Goal: Transaction & Acquisition: Purchase product/service

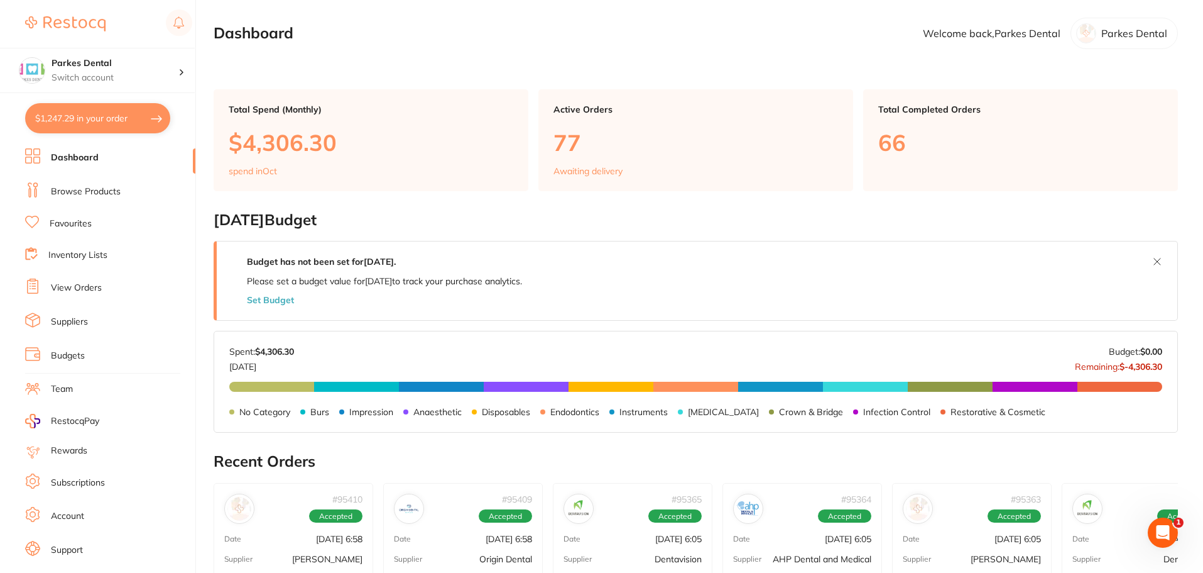
click at [82, 185] on link "Browse Products" at bounding box center [86, 191] width 70 height 13
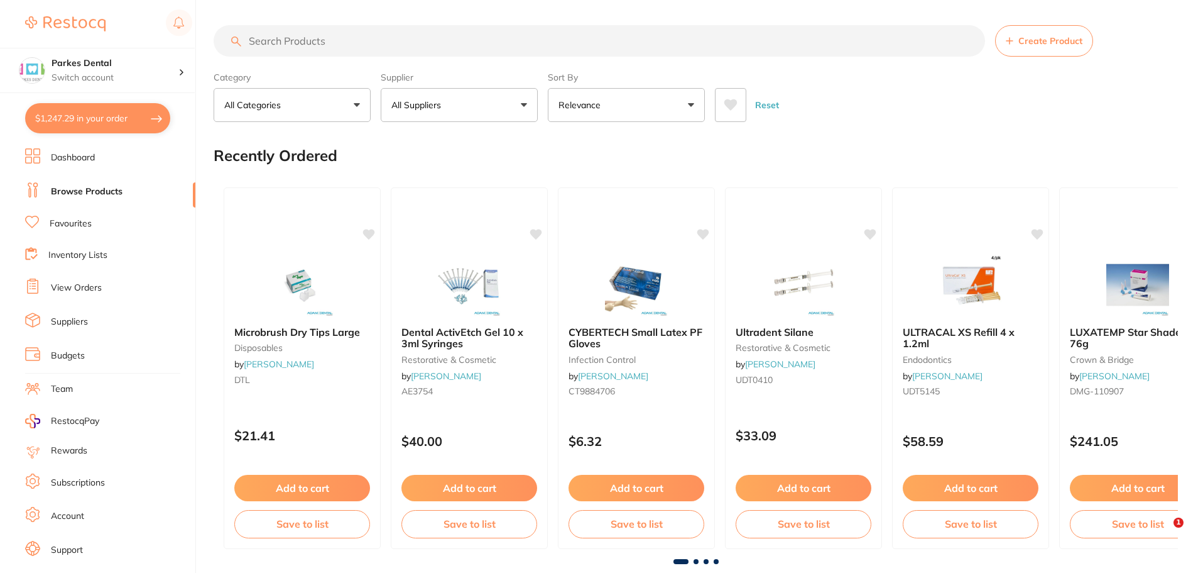
click at [305, 47] on input "search" at bounding box center [600, 40] width 772 height 31
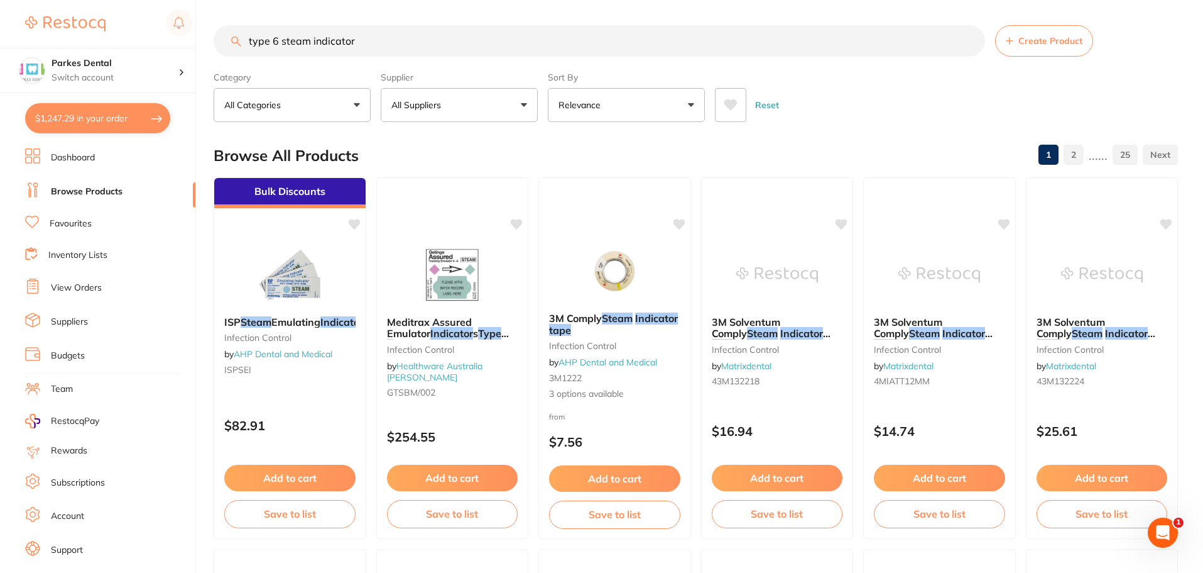
click at [481, 112] on button "All Suppliers" at bounding box center [459, 105] width 157 height 34
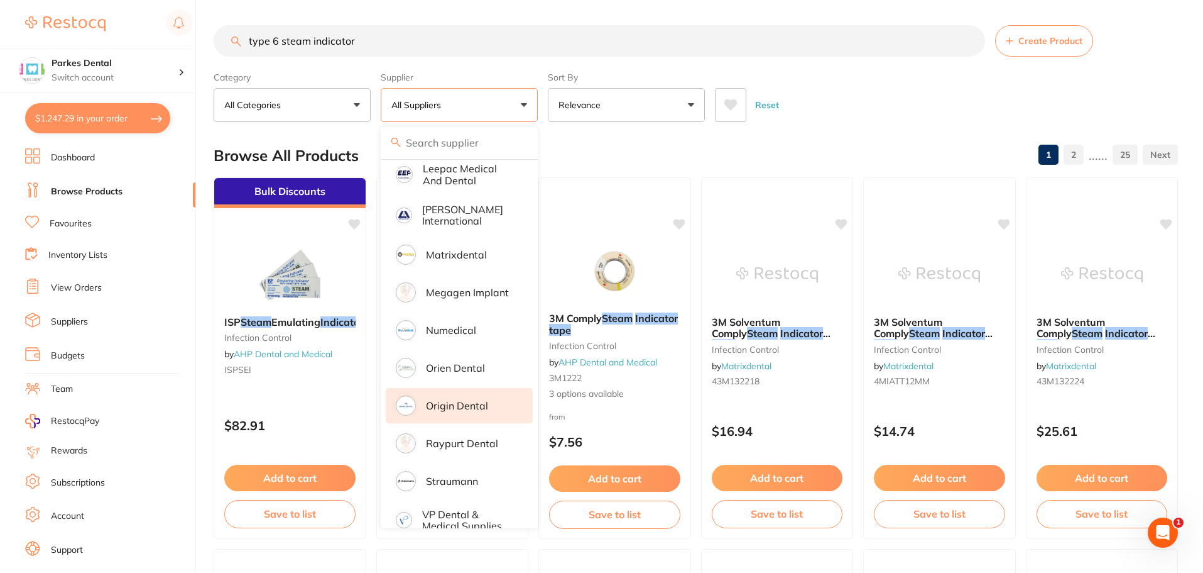
scroll to position [721, 0]
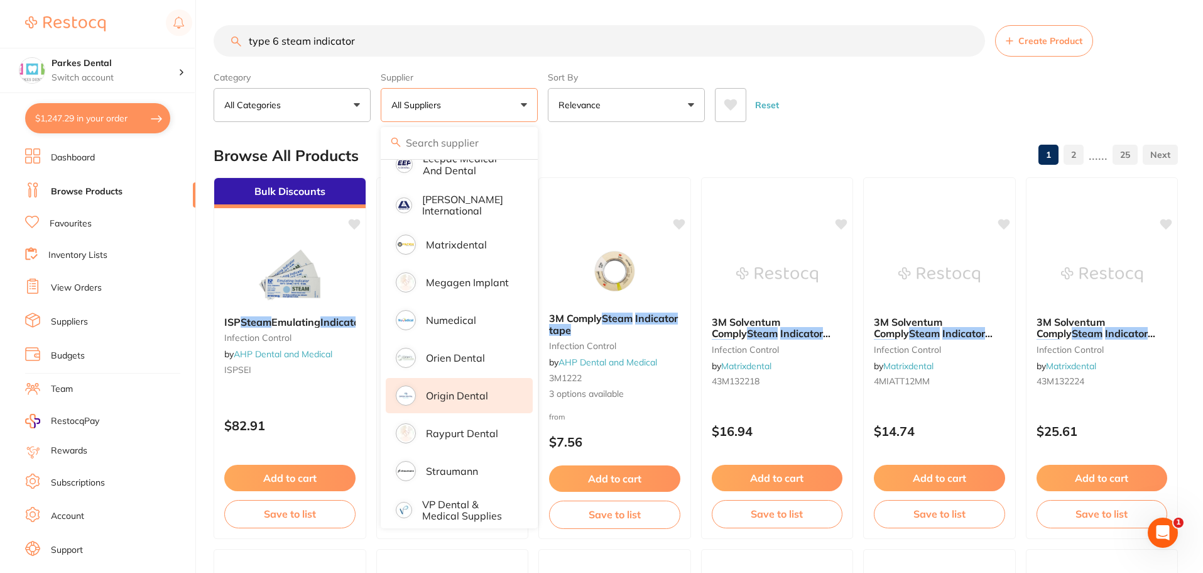
click at [461, 390] on p "Origin Dental" at bounding box center [457, 395] width 62 height 11
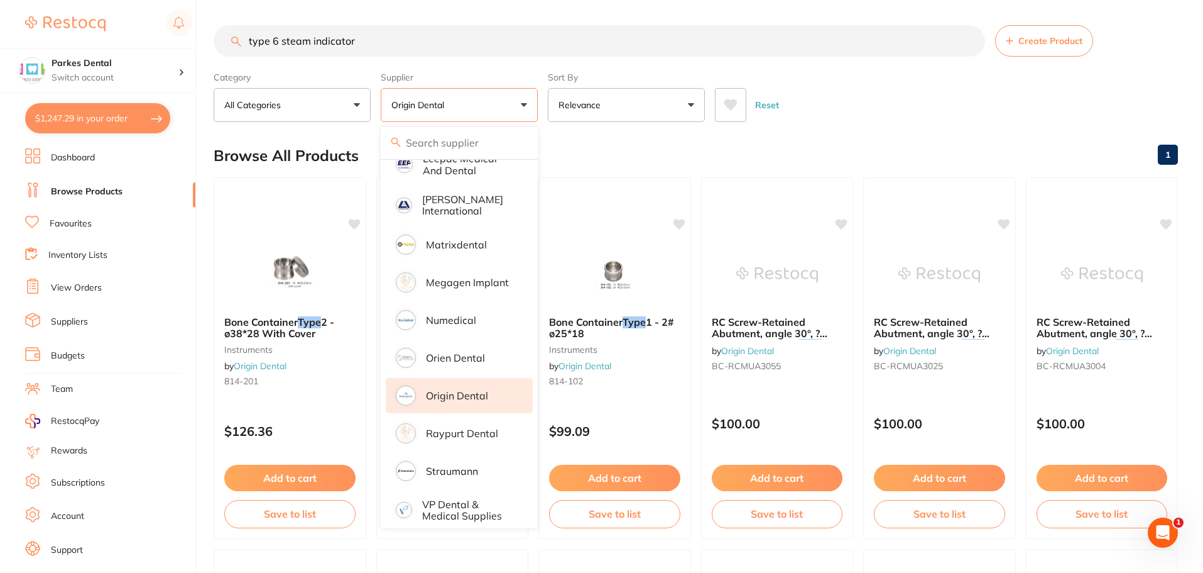
click at [1011, 102] on div "Reset" at bounding box center [941, 100] width 453 height 44
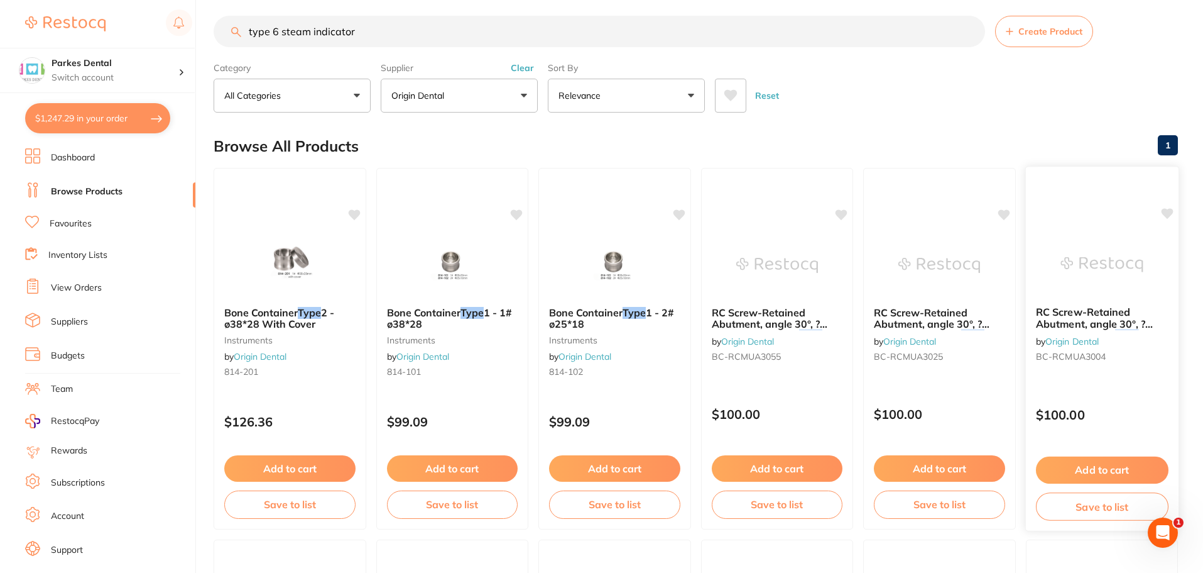
scroll to position [0, 0]
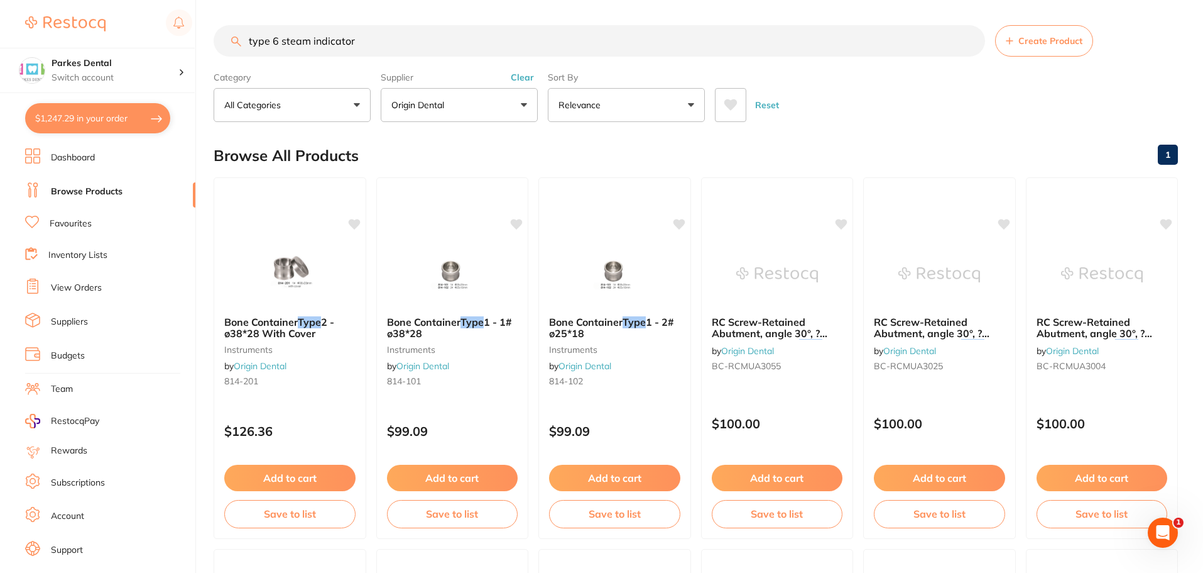
drag, startPoint x: 403, startPoint y: 43, endPoint x: 249, endPoint y: 47, distance: 153.4
click at [249, 47] on input "type 6 steam indicator" at bounding box center [600, 40] width 772 height 31
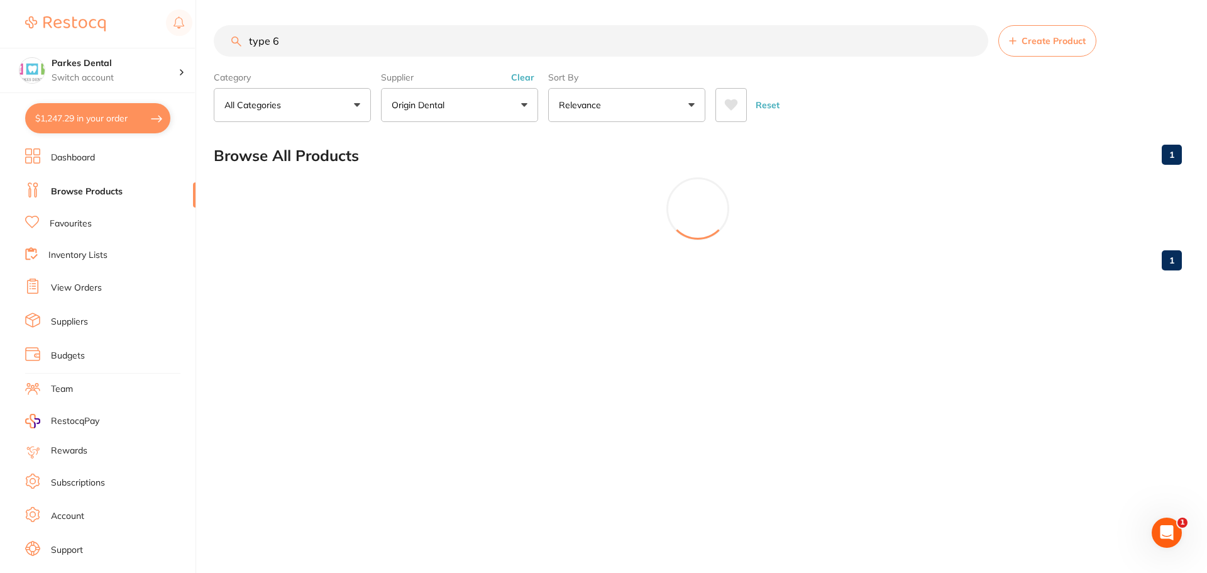
type input "type 6"
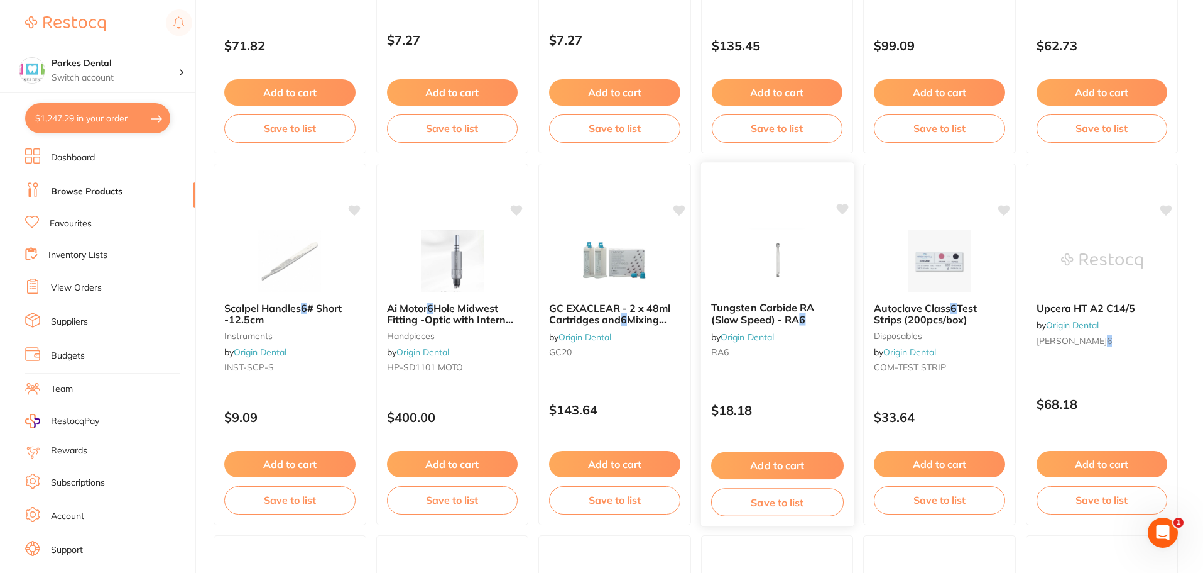
scroll to position [880, 0]
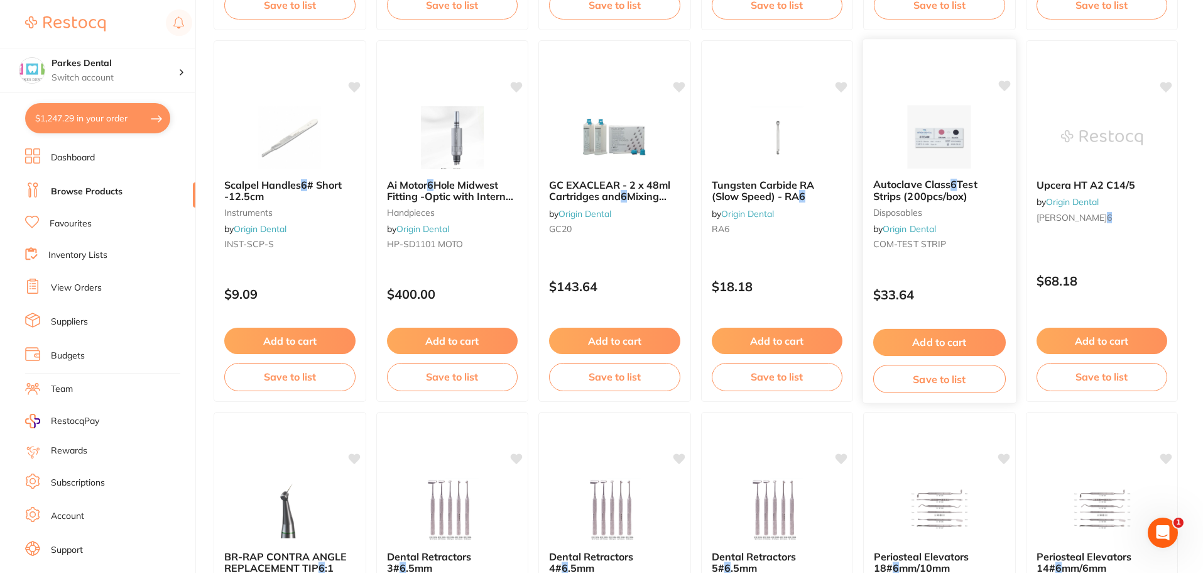
click at [928, 334] on button "Add to cart" at bounding box center [940, 342] width 133 height 27
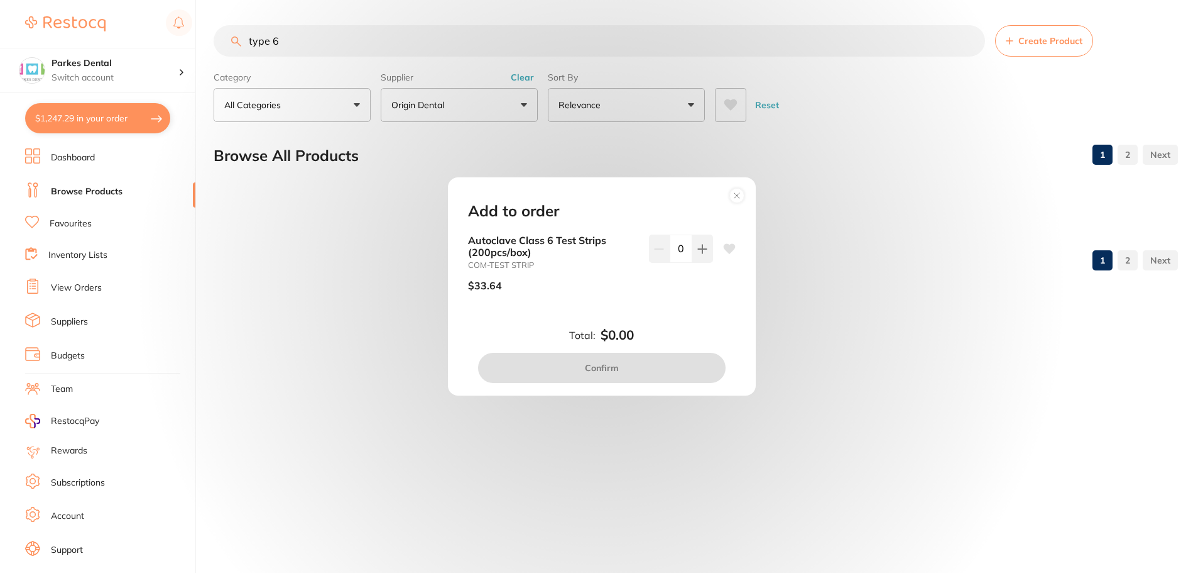
scroll to position [0, 0]
click at [698, 246] on icon at bounding box center [703, 249] width 10 height 10
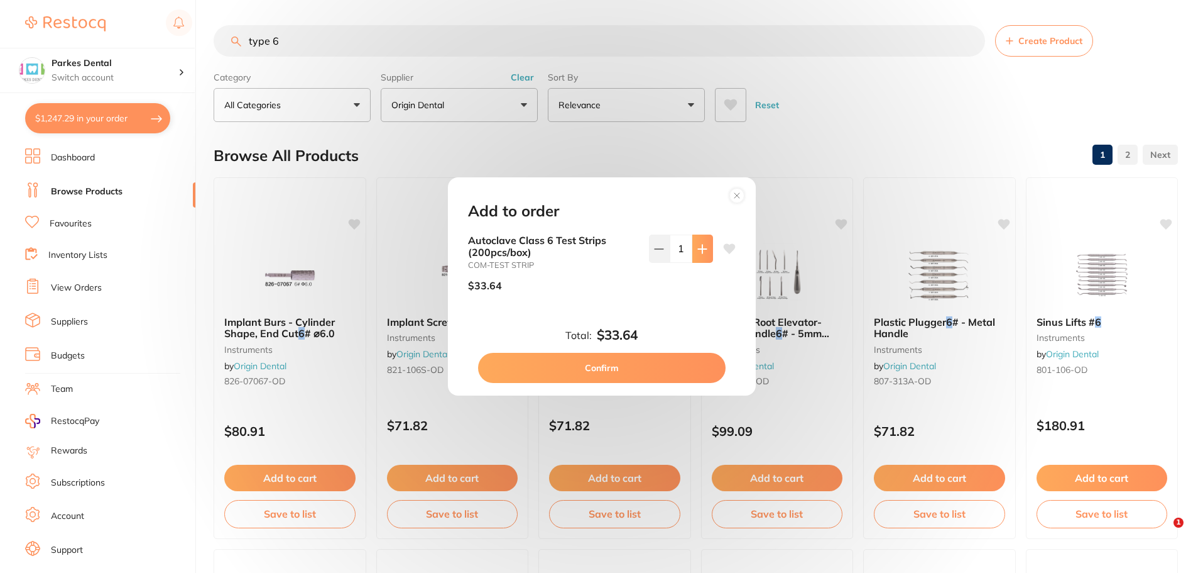
type input "1"
click at [642, 359] on button "Confirm" at bounding box center [602, 368] width 248 height 30
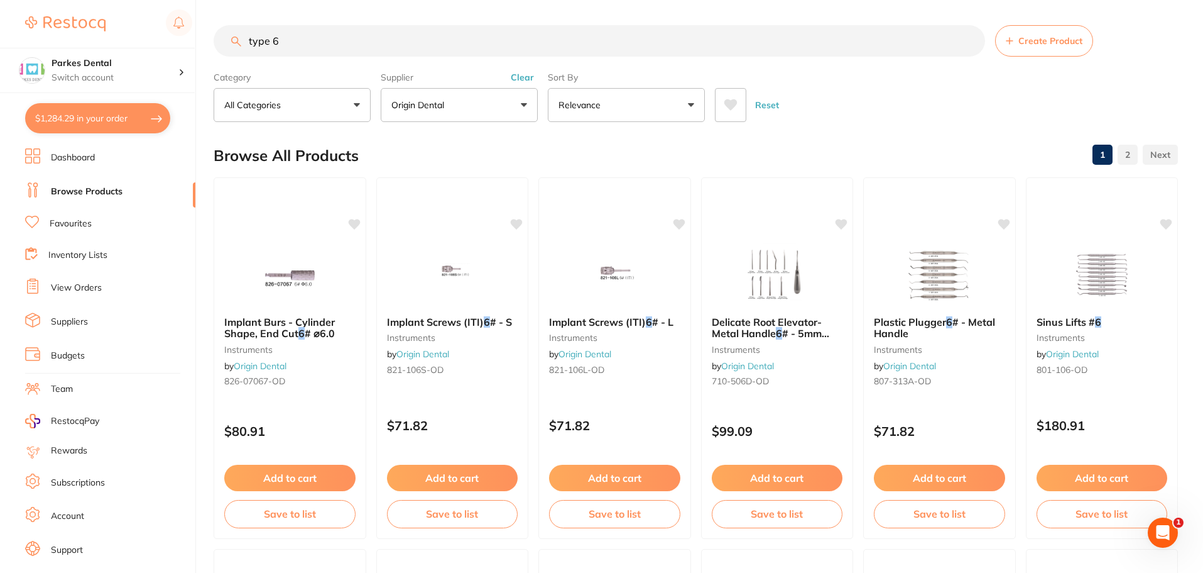
drag, startPoint x: 304, startPoint y: 41, endPoint x: 245, endPoint y: 41, distance: 58.4
click at [245, 41] on input "type 6" at bounding box center [600, 40] width 772 height 31
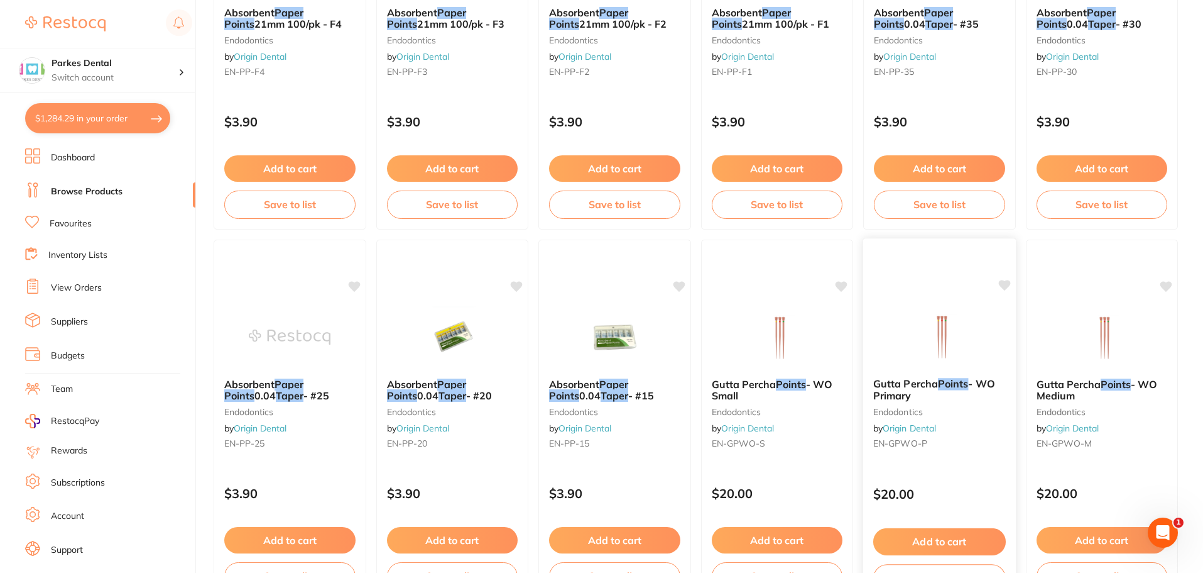
scroll to position [314, 0]
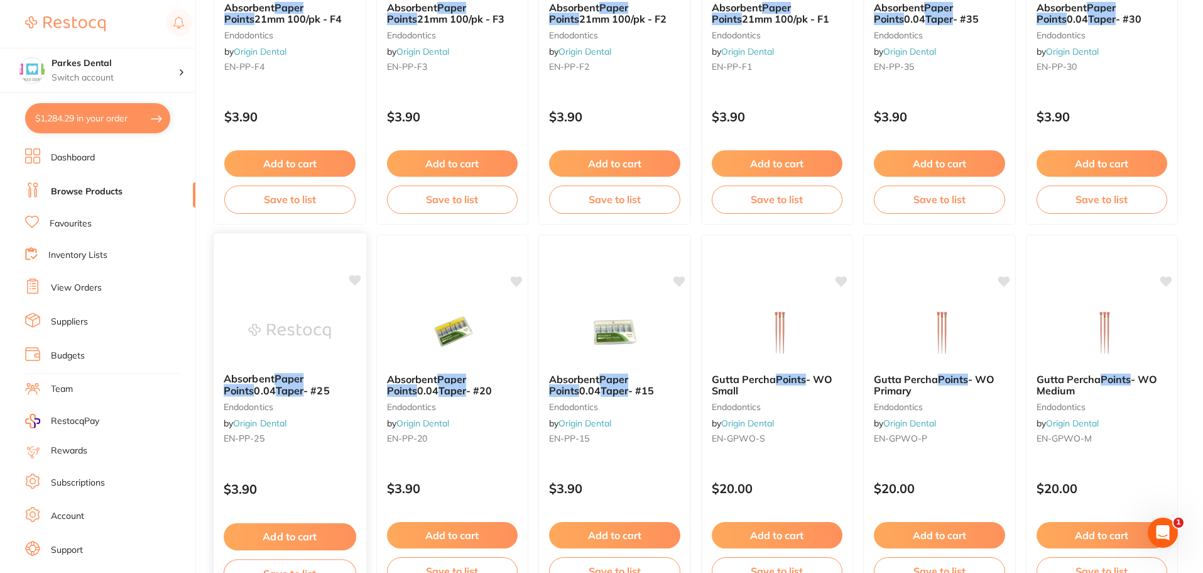
type input "paper points"
click at [303, 530] on button "Add to cart" at bounding box center [290, 536] width 133 height 27
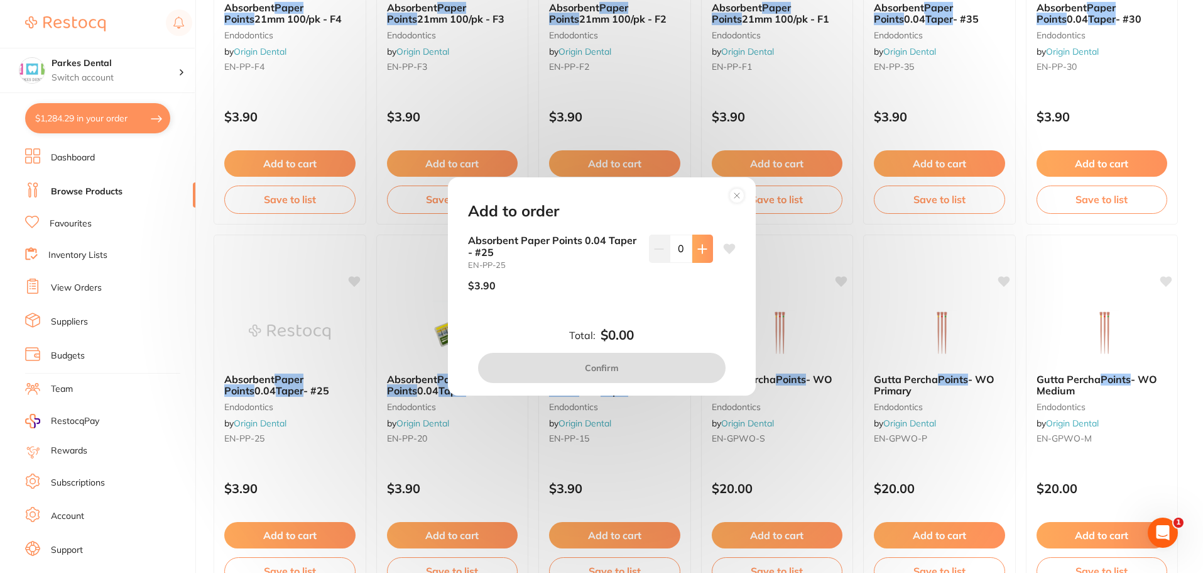
scroll to position [0, 0]
click at [702, 252] on icon at bounding box center [703, 249] width 10 height 10
click at [698, 249] on icon at bounding box center [703, 249] width 10 height 10
type input "2"
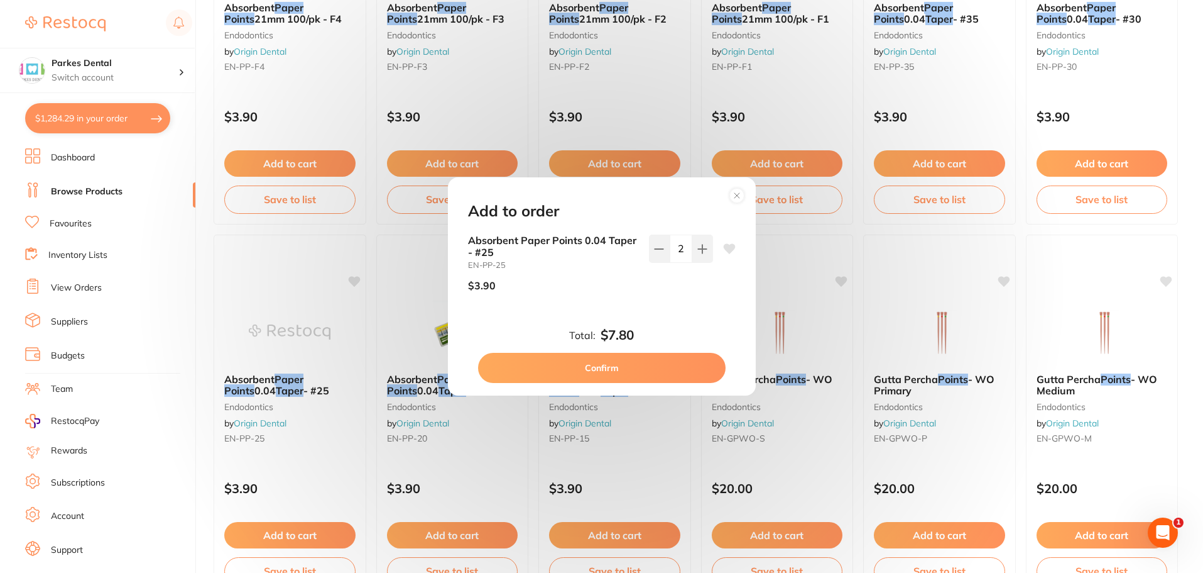
click at [637, 366] on button "Confirm" at bounding box center [602, 368] width 248 height 30
